Goal: Check status: Check status

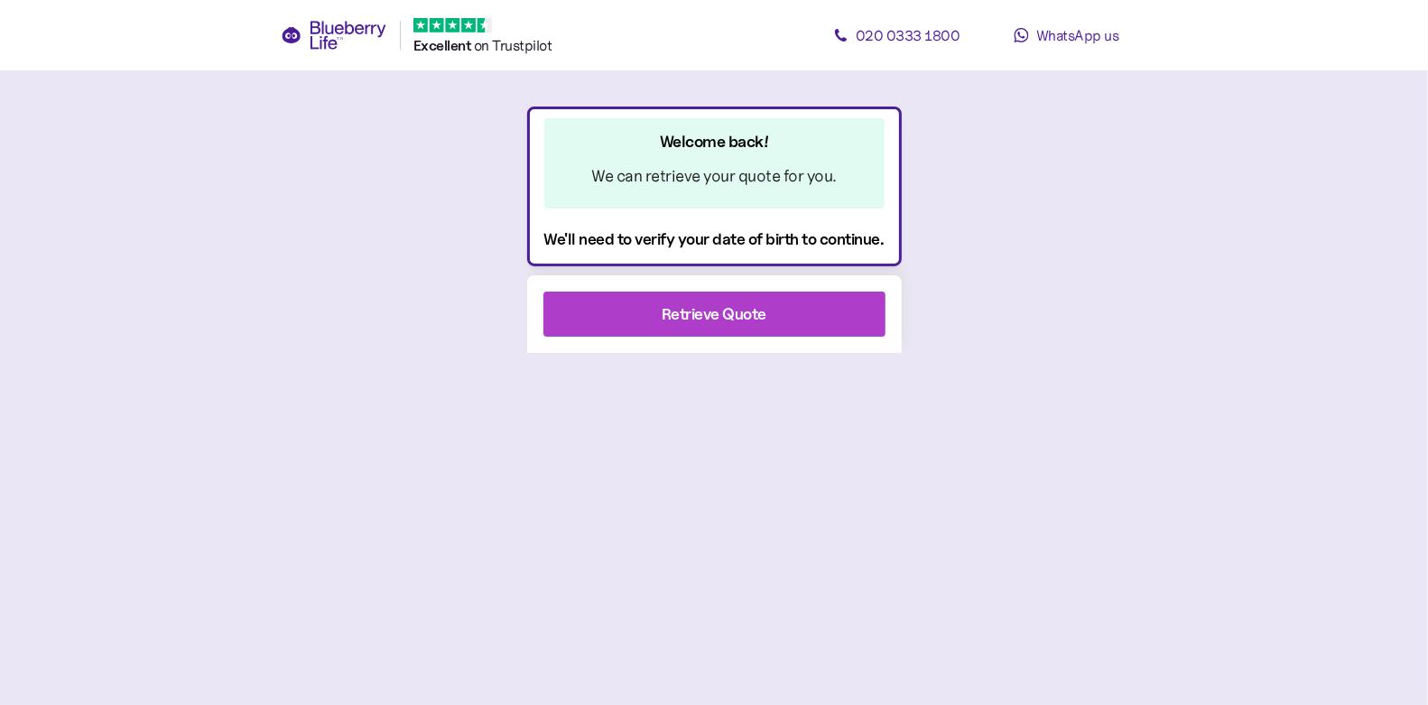
click at [821, 322] on div "Retrieve Quote" at bounding box center [714, 313] width 293 height 43
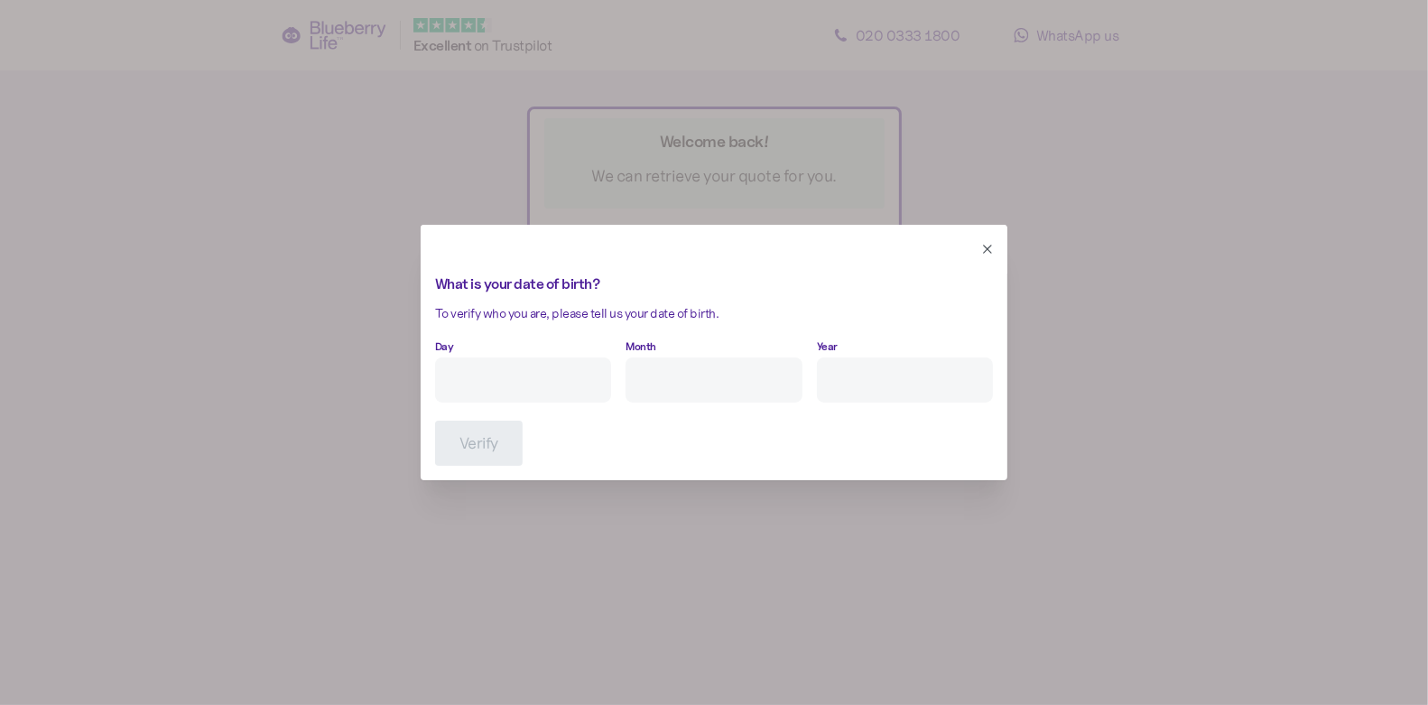
click at [478, 380] on input "Day" at bounding box center [523, 379] width 176 height 45
type input "1"
type input "11"
type input "****"
click at [451, 433] on button "Verify" at bounding box center [479, 443] width 88 height 45
